Goal: Find specific page/section: Find specific page/section

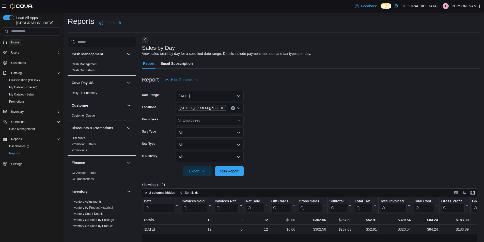
click at [18, 40] on span "Home" at bounding box center [15, 42] width 8 height 4
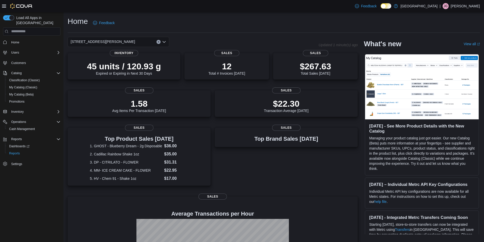
click at [162, 41] on icon "Open list of options" at bounding box center [164, 42] width 4 height 4
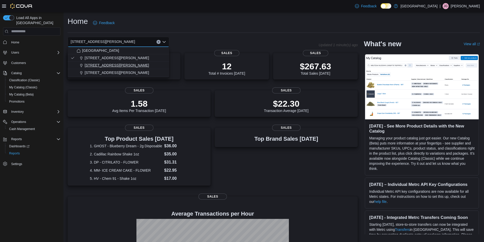
click at [112, 64] on span "200 South Solano Drive" at bounding box center [117, 65] width 65 height 5
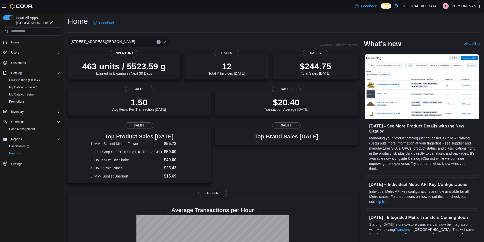
click at [163, 40] on icon "Open list of options" at bounding box center [164, 42] width 4 height 4
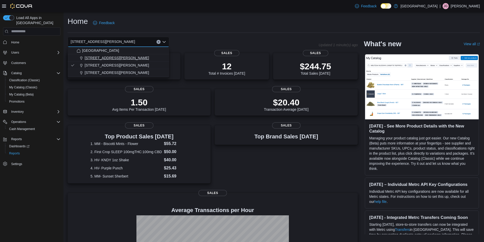
click at [107, 57] on span "1165 McNutt Road" at bounding box center [117, 57] width 65 height 5
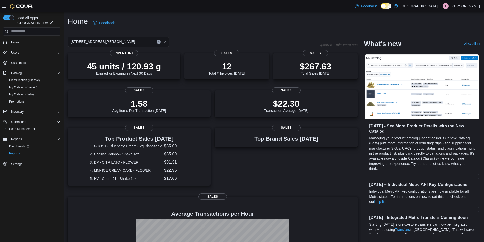
click at [159, 41] on icon "Clear input" at bounding box center [159, 42] width 2 height 2
click at [305, 69] on p "$512.38" at bounding box center [315, 66] width 31 height 10
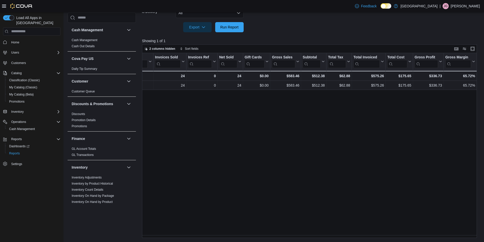
scroll to position [0, 60]
